Goal: Information Seeking & Learning: Check status

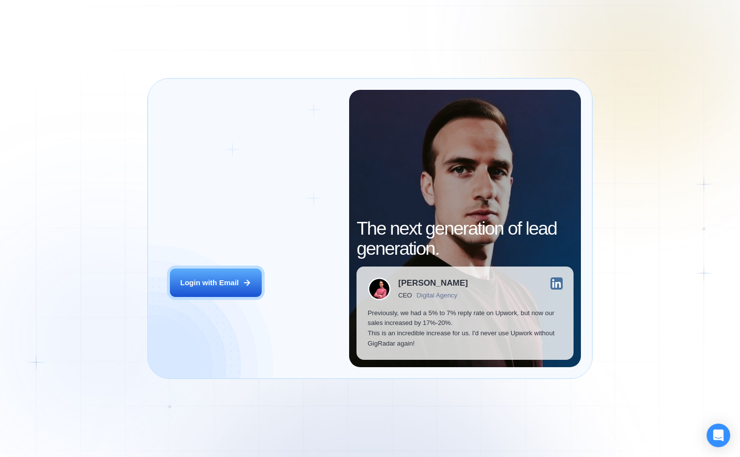
click at [141, 247] on div "Login ‍ Welcome to GigRadar. AI Business Manager for Agencies Login with Email …" at bounding box center [370, 228] width 740 height 457
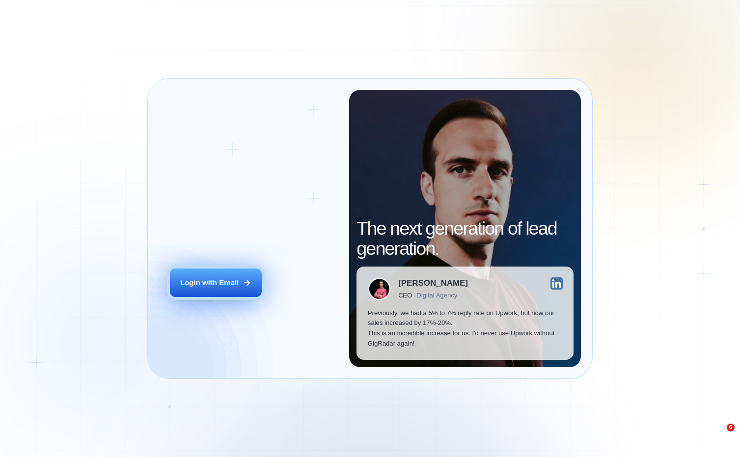
click at [245, 278] on icon at bounding box center [247, 282] width 9 height 9
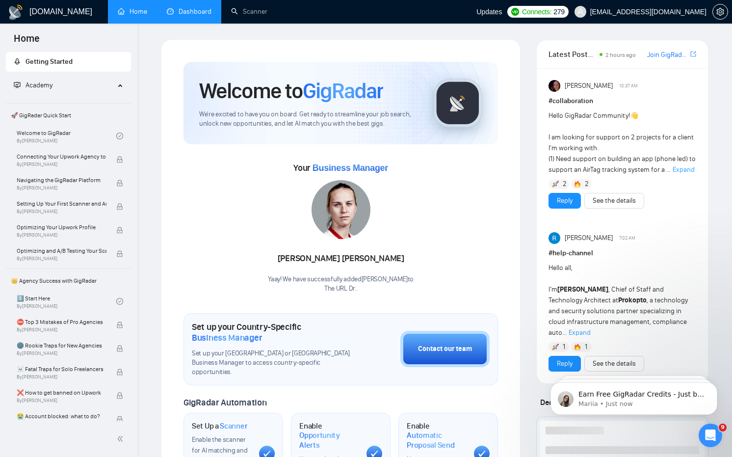
click at [189, 7] on link "Dashboard" at bounding box center [189, 11] width 45 height 8
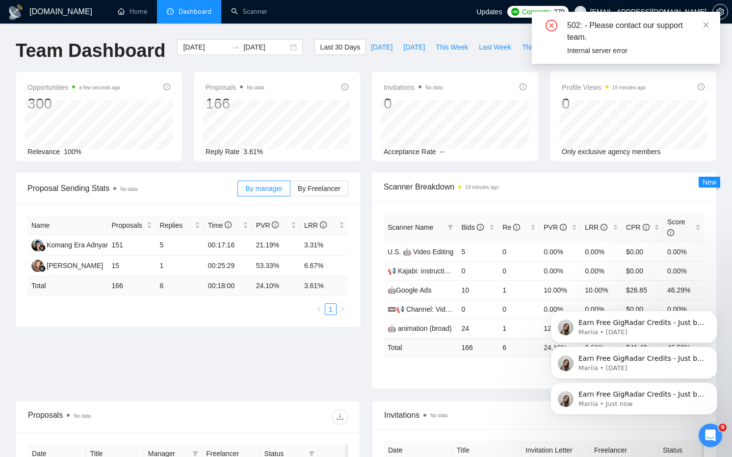
click at [715, 388] on button "Dismiss notification" at bounding box center [715, 385] width 10 height 10
click at [714, 387] on icon "Dismiss notification" at bounding box center [714, 384] width 5 height 5
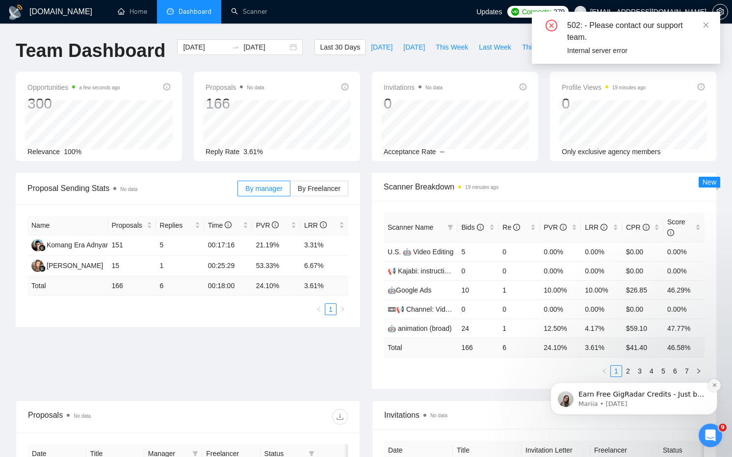
click at [712, 386] on icon "Dismiss notification" at bounding box center [714, 384] width 5 height 5
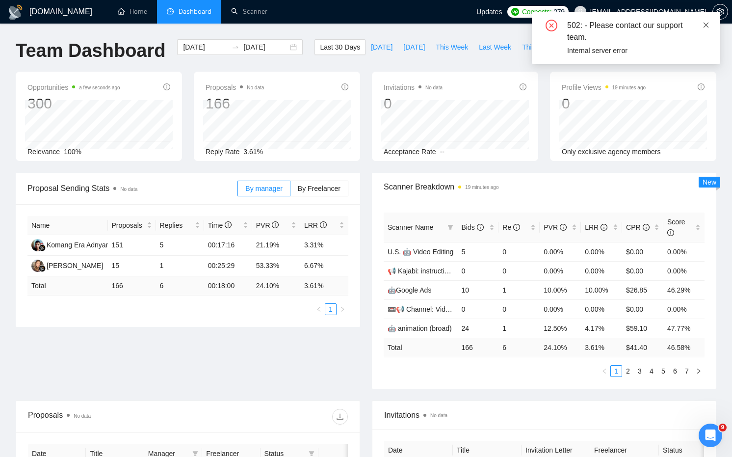
click at [708, 22] on icon "close" at bounding box center [706, 25] width 7 height 7
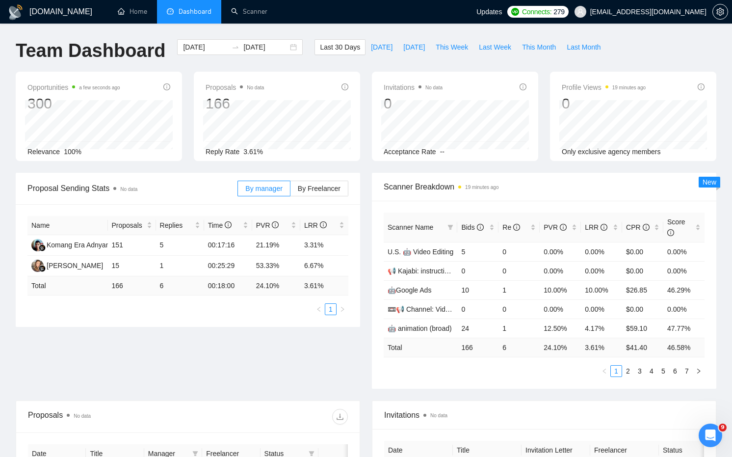
click at [712, 429] on div "Open Intercom Messenger" at bounding box center [711, 435] width 32 height 32
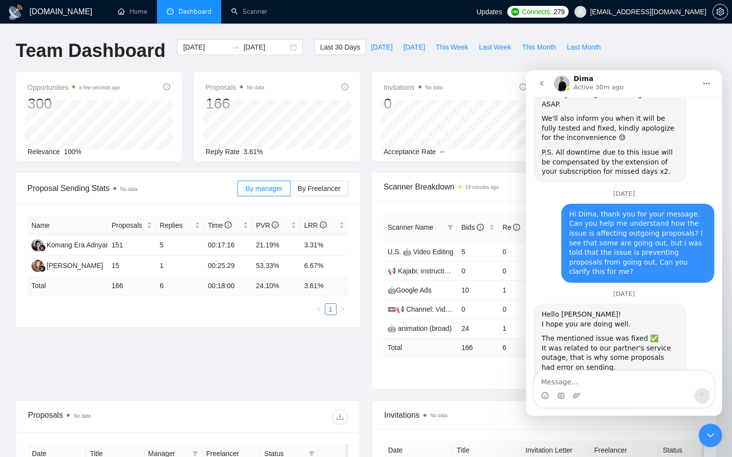
scroll to position [906, 0]
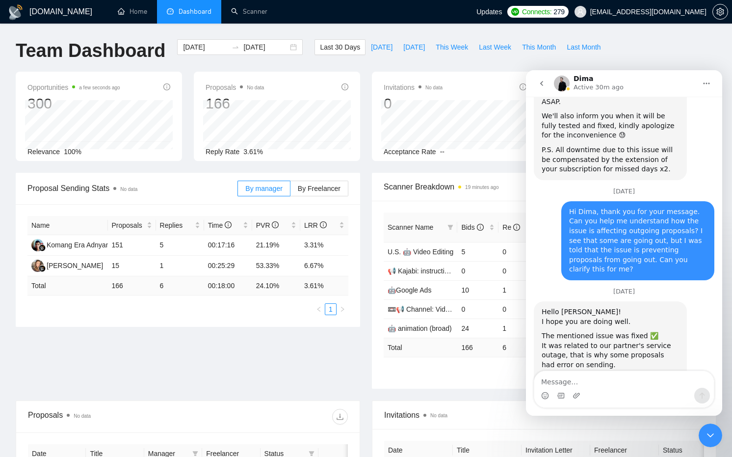
click at [617, 379] on textarea "Message…" at bounding box center [625, 379] width 180 height 17
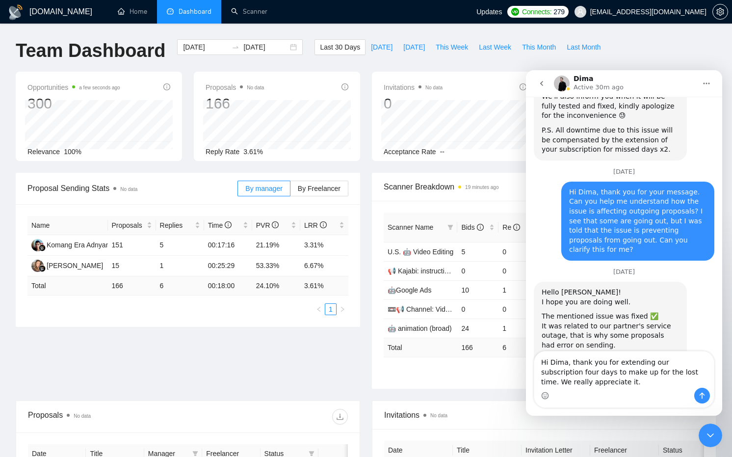
type textarea "Hi Dima, thank you for extending our subscription four days to make up for the …"
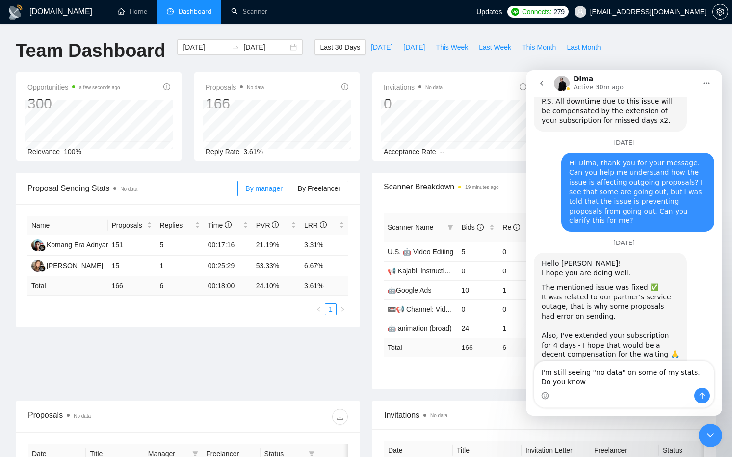
scroll to position [964, 0]
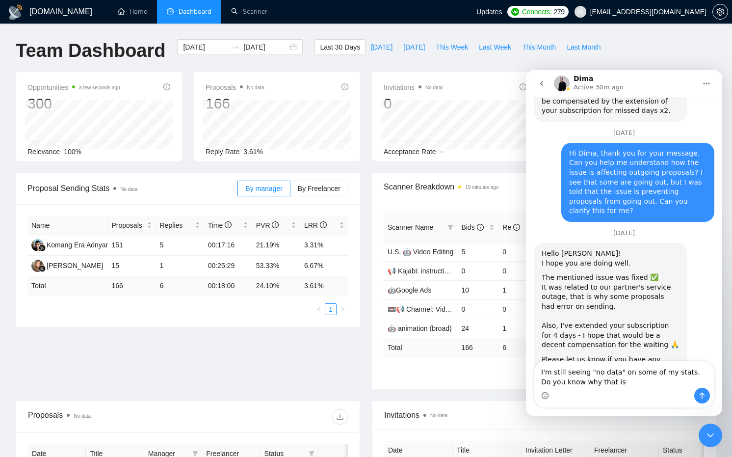
type textarea "I'm still seeing "no data" on some of my stats. Do you know why that is?"
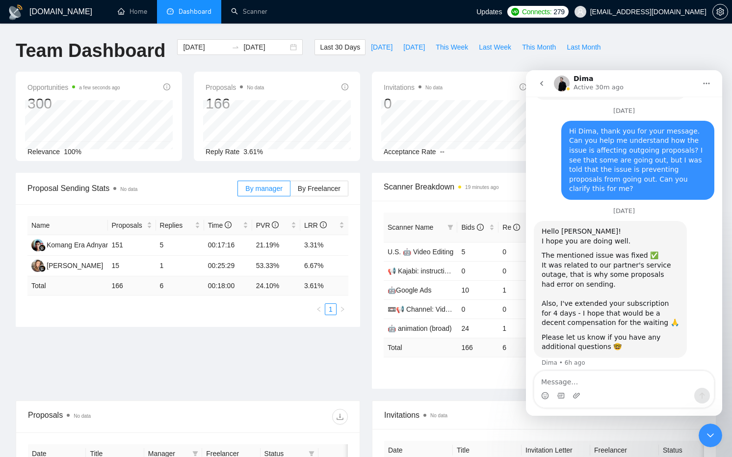
click at [235, 356] on div "Proposal Sending Stats No data By manager By Freelancer Name Proposals Replies …" at bounding box center [366, 287] width 713 height 228
click at [640, 76] on div "Dima Active 30m ago" at bounding box center [625, 83] width 142 height 17
drag, startPoint x: 667, startPoint y: 82, endPoint x: 654, endPoint y: 84, distance: 12.4
click at [660, 83] on div "Dima Active 30m ago" at bounding box center [625, 83] width 142 height 17
click at [704, 434] on div "Close Intercom Messenger" at bounding box center [711, 436] width 24 height 24
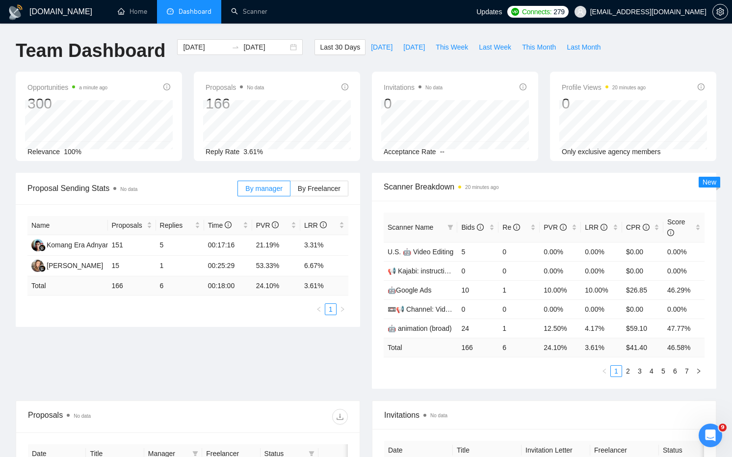
click at [706, 430] on div "Open Intercom Messenger" at bounding box center [711, 435] width 32 height 32
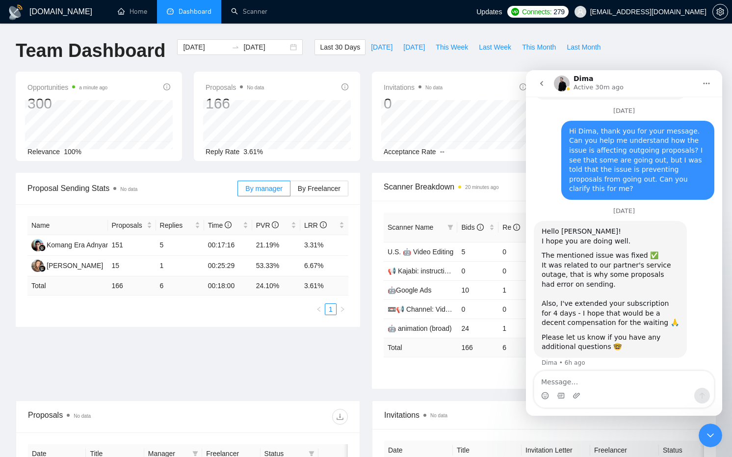
click at [623, 397] on div "Intercom messenger" at bounding box center [625, 396] width 180 height 16
click at [622, 382] on textarea "Message…" at bounding box center [625, 379] width 180 height 17
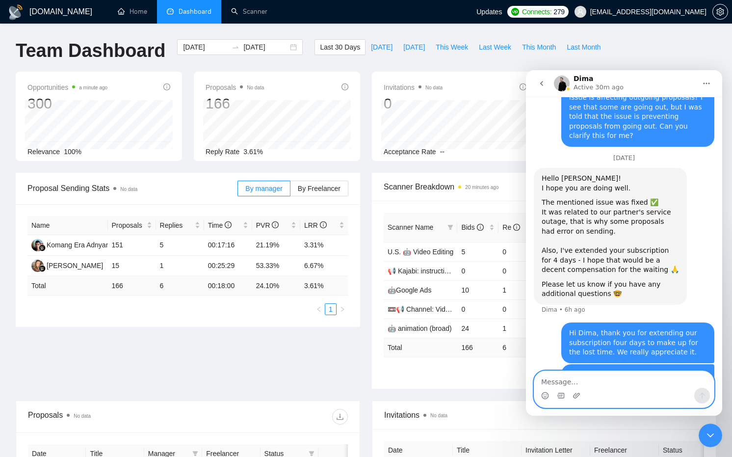
scroll to position [1041, 0]
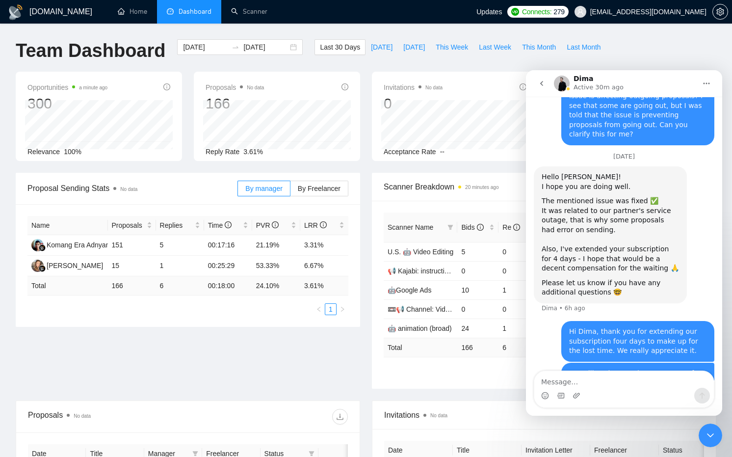
click at [712, 440] on icon "Close Intercom Messenger" at bounding box center [711, 436] width 12 height 12
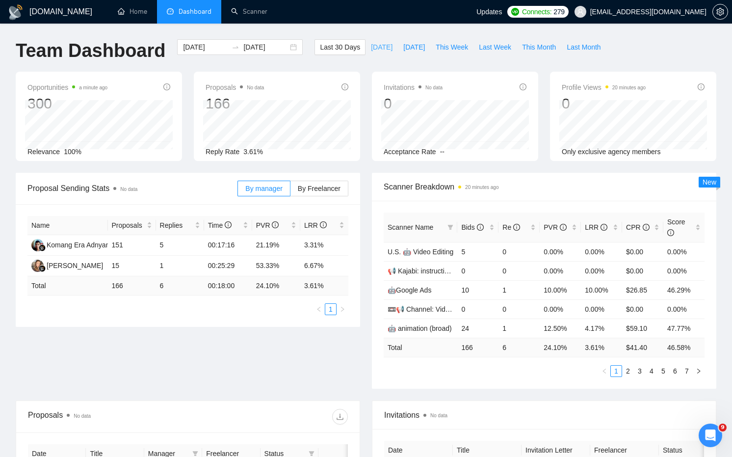
click at [367, 40] on button "Today" at bounding box center [382, 47] width 32 height 16
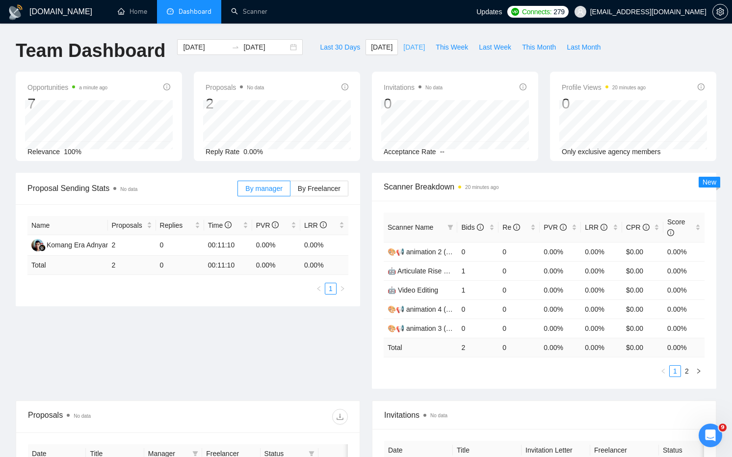
click at [405, 41] on button "Yesterday" at bounding box center [414, 47] width 32 height 16
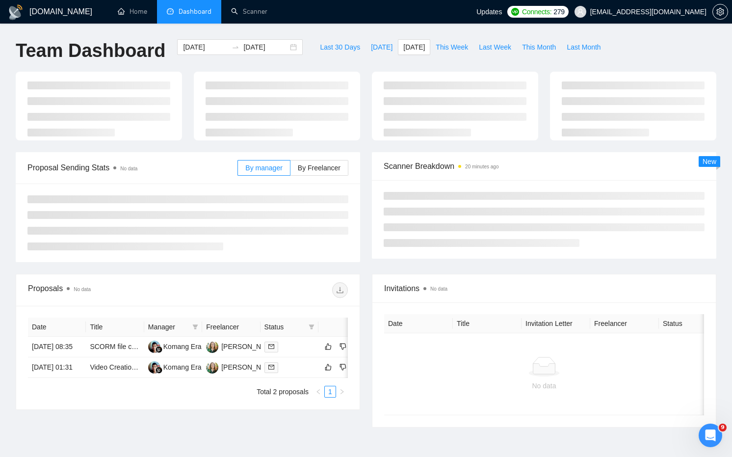
type input "2025-08-10"
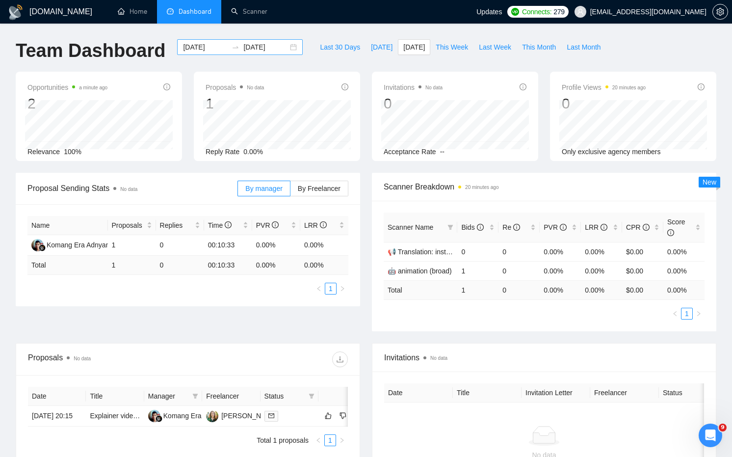
click at [206, 44] on input "2025-08-10" at bounding box center [205, 47] width 45 height 11
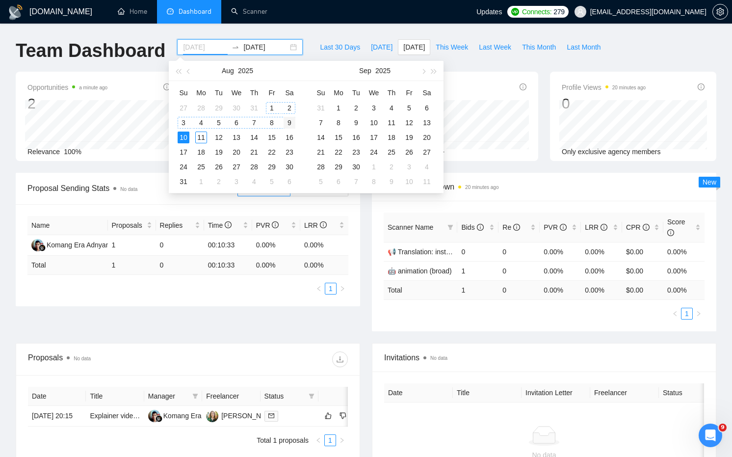
type input "2025-08-09"
click at [287, 126] on div "9" at bounding box center [290, 123] width 12 height 12
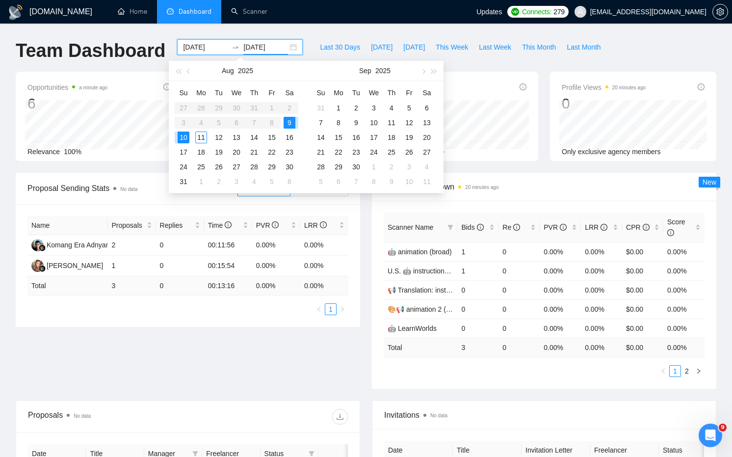
click at [287, 126] on div "9" at bounding box center [290, 123] width 12 height 12
type input "2025-08-09"
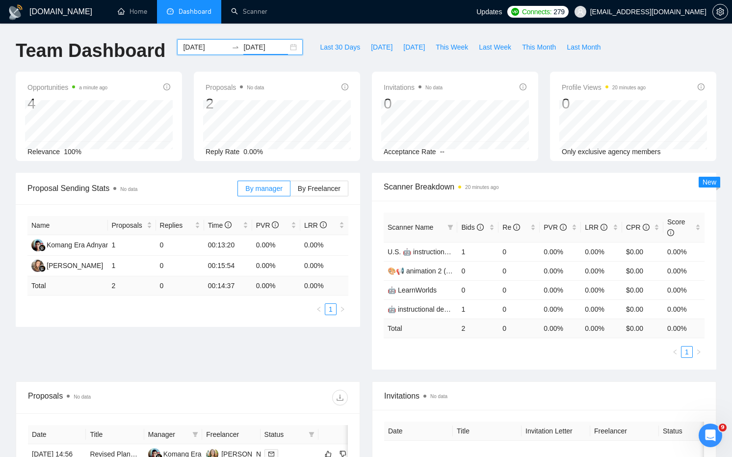
click at [200, 46] on input "2025-08-09" at bounding box center [205, 47] width 45 height 11
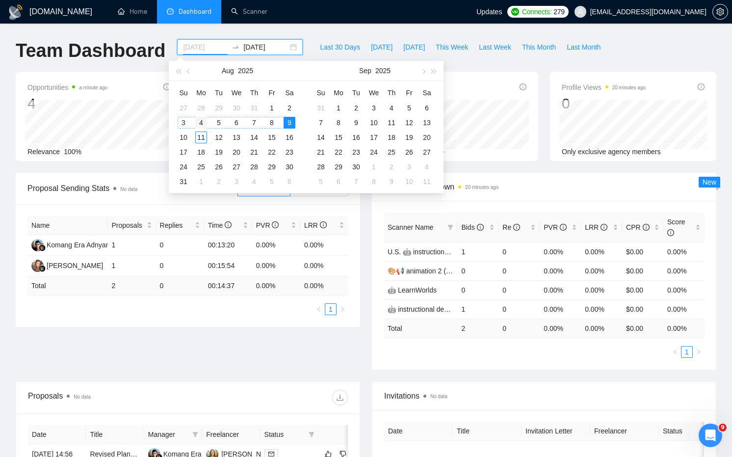
type input "2025-08-04"
drag, startPoint x: 195, startPoint y: 121, endPoint x: 224, endPoint y: 66, distance: 62.1
click at [196, 121] on div "4" at bounding box center [201, 123] width 12 height 12
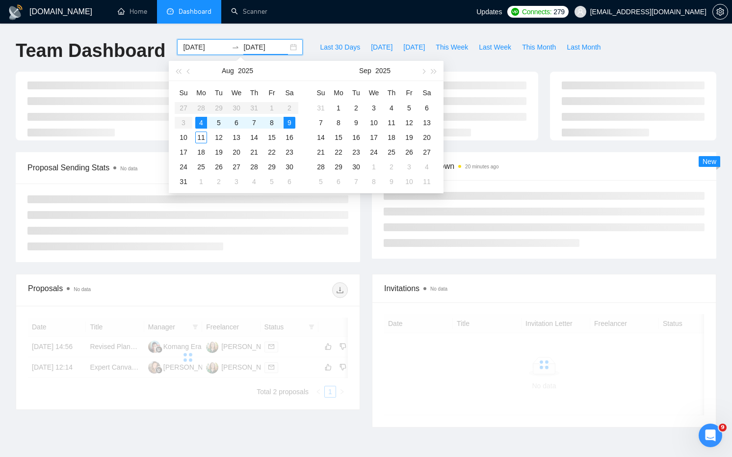
click at [255, 41] on div "2025-08-04 2025-08-09" at bounding box center [240, 47] width 126 height 16
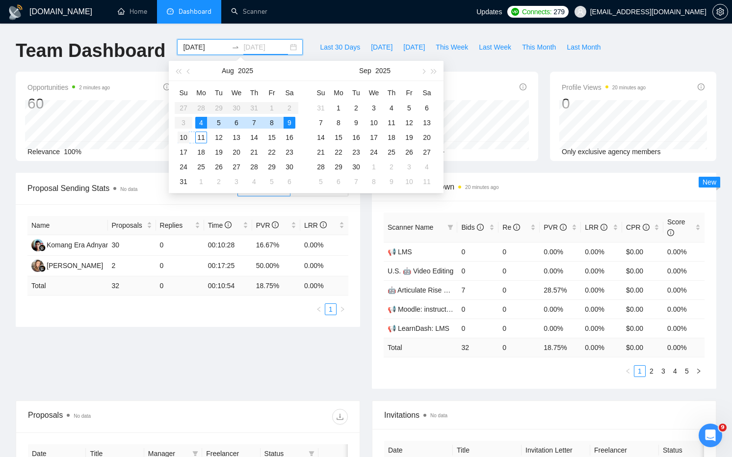
type input "2025-08-10"
click at [188, 136] on div "10" at bounding box center [184, 138] width 12 height 12
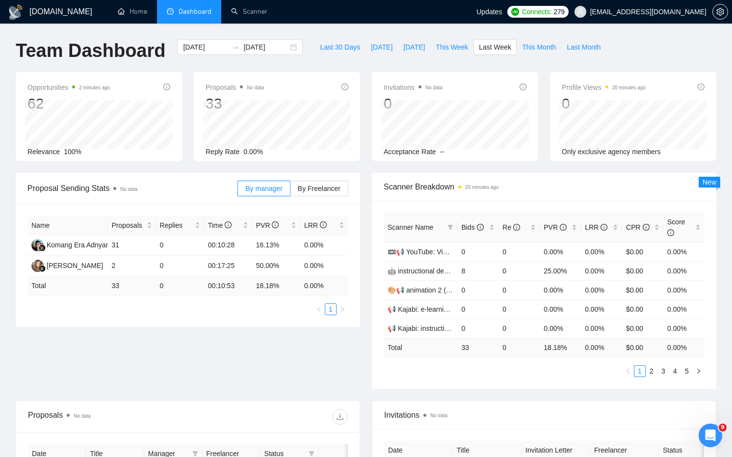
click at [258, 350] on div "Proposal Sending Stats No data By manager By Freelancer Name Proposals Replies …" at bounding box center [366, 287] width 713 height 228
